Goal: Task Accomplishment & Management: Use online tool/utility

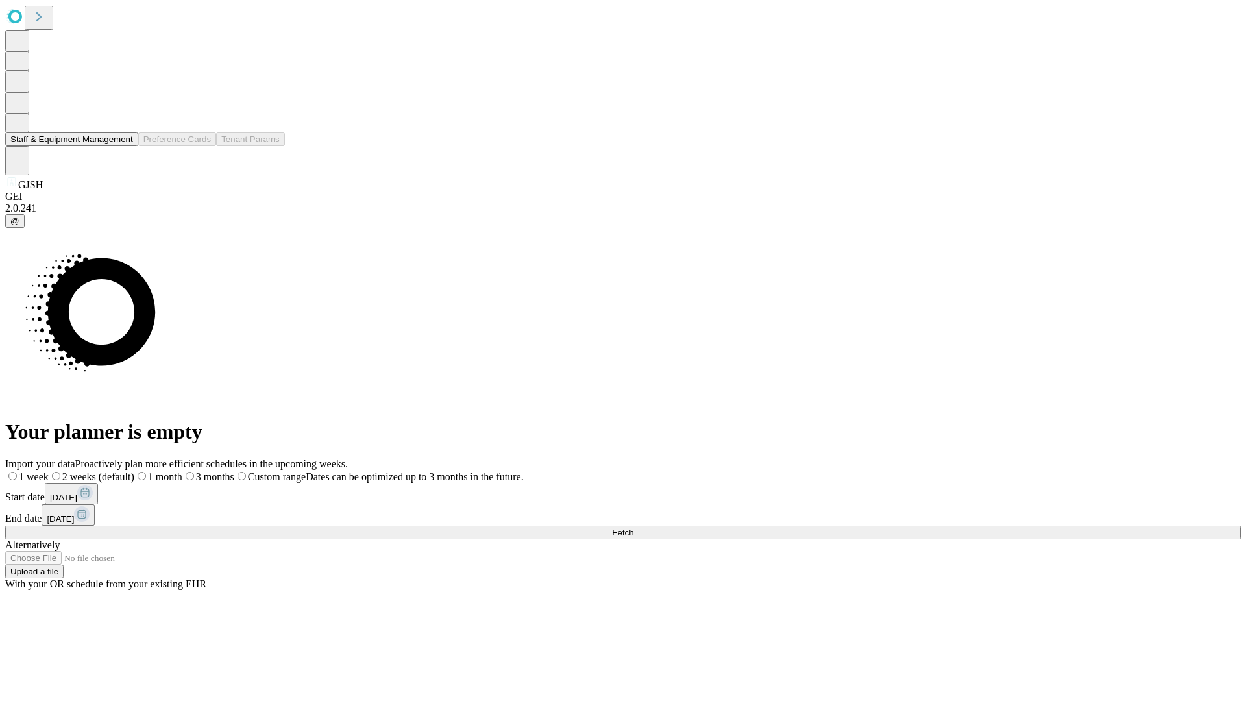
click at [124, 146] on button "Staff & Equipment Management" at bounding box center [71, 139] width 133 height 14
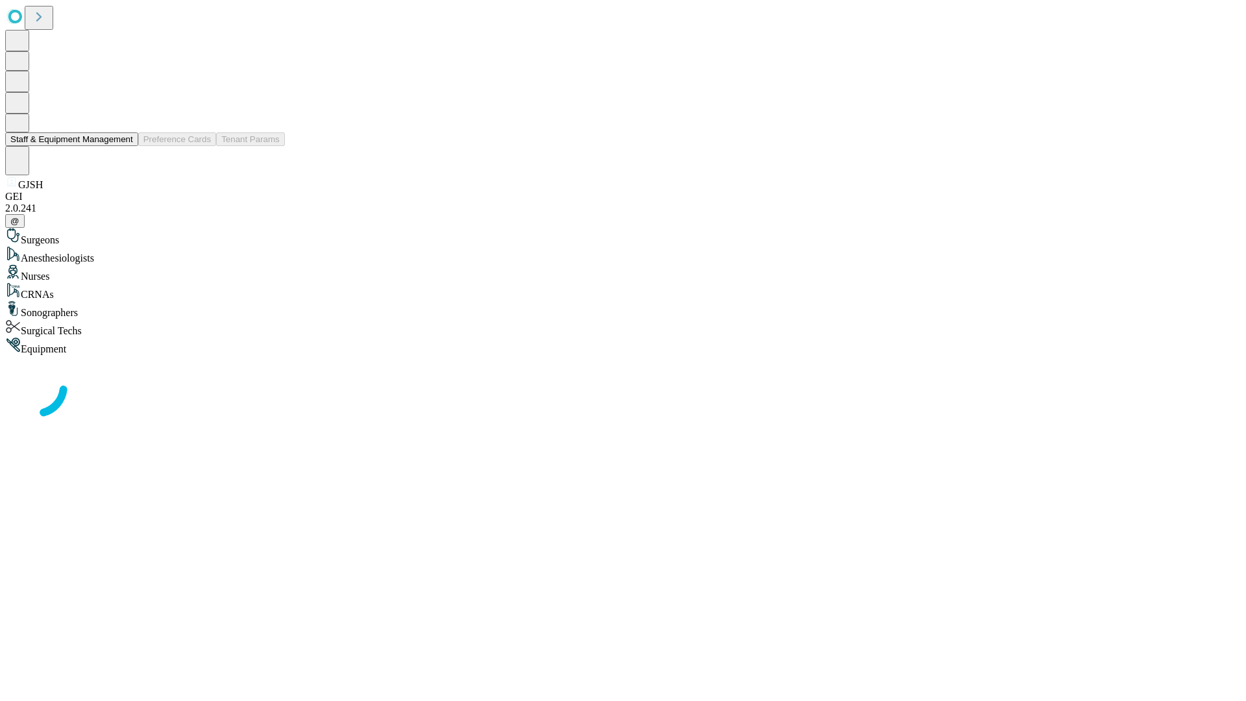
click at [124, 146] on button "Staff & Equipment Management" at bounding box center [71, 139] width 133 height 14
